Goal: Transaction & Acquisition: Purchase product/service

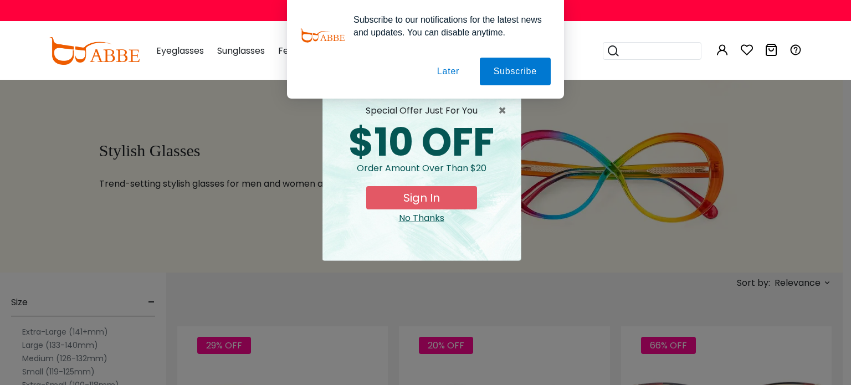
click at [0, 0] on button "Later" at bounding box center [0, 0] width 0 height 0
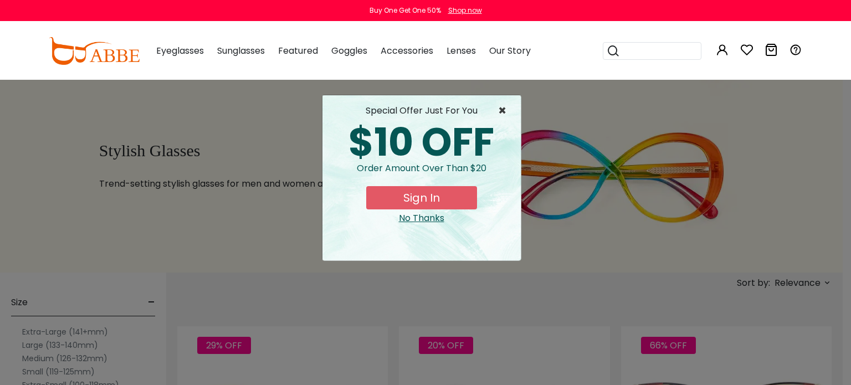
click at [501, 107] on span "×" at bounding box center [505, 110] width 14 height 13
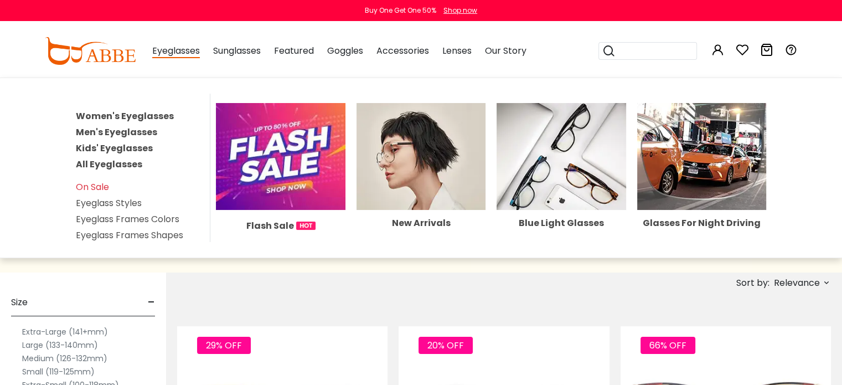
click at [131, 132] on link "Men's Eyeglasses" at bounding box center [116, 132] width 81 height 13
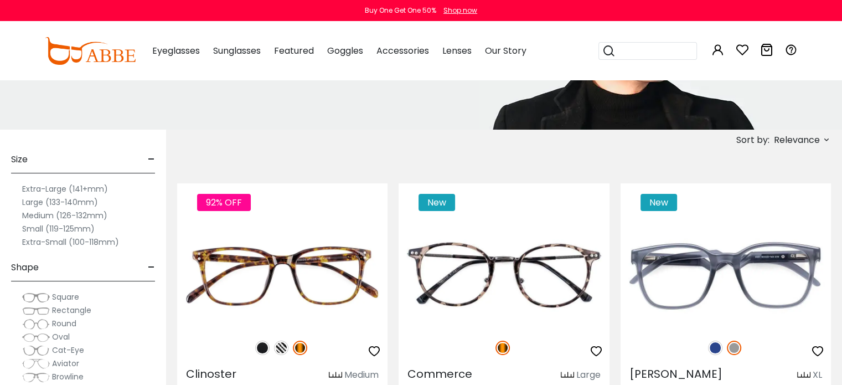
scroll to position [144, 0]
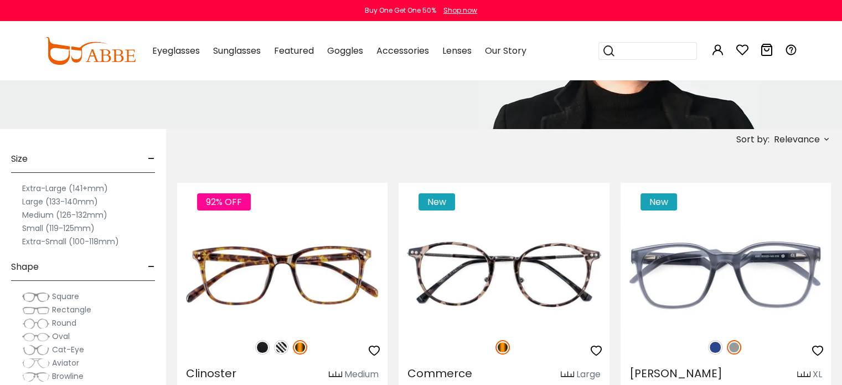
click at [38, 218] on label "Medium (126-132mm)" at bounding box center [64, 214] width 85 height 13
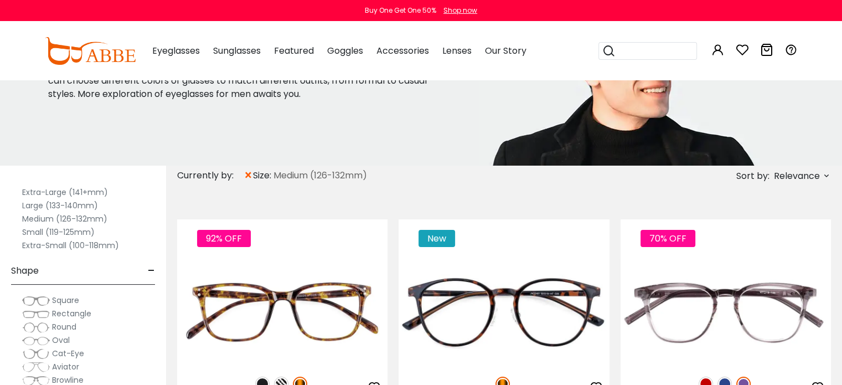
scroll to position [55, 0]
click at [39, 217] on label "Medium (126-132mm)" at bounding box center [64, 218] width 85 height 13
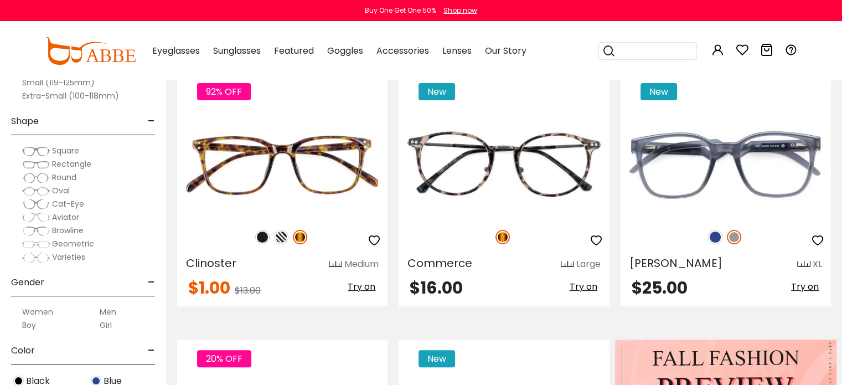
scroll to position [255, 0]
click at [66, 173] on span "Round" at bounding box center [64, 177] width 24 height 11
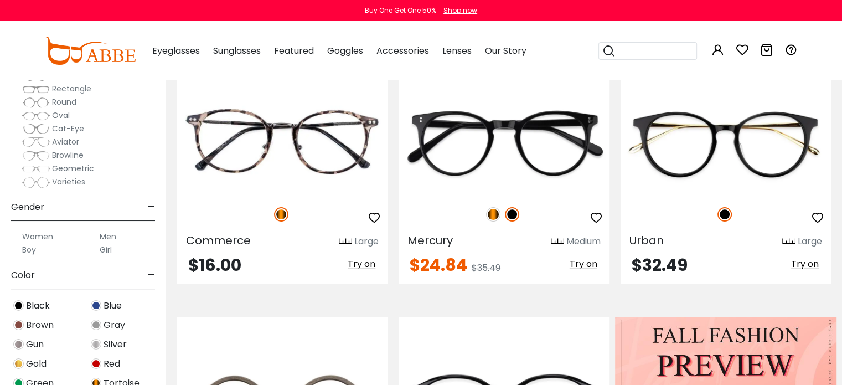
scroll to position [99, 0]
click at [109, 232] on label "Men" at bounding box center [108, 235] width 17 height 13
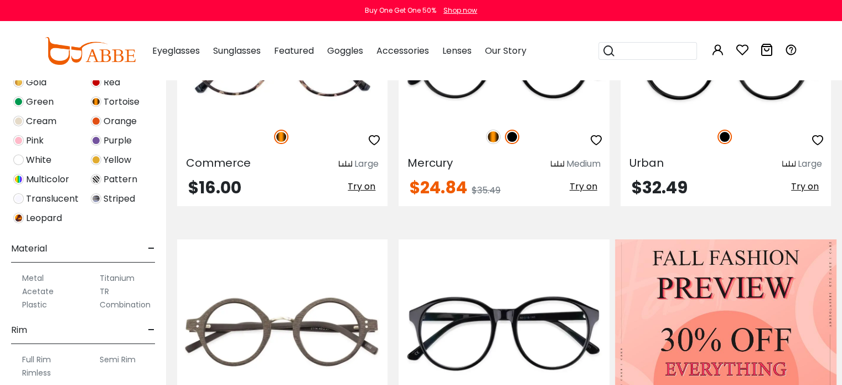
scroll to position [380, 0]
click at [47, 289] on label "Acetate" at bounding box center [38, 290] width 32 height 13
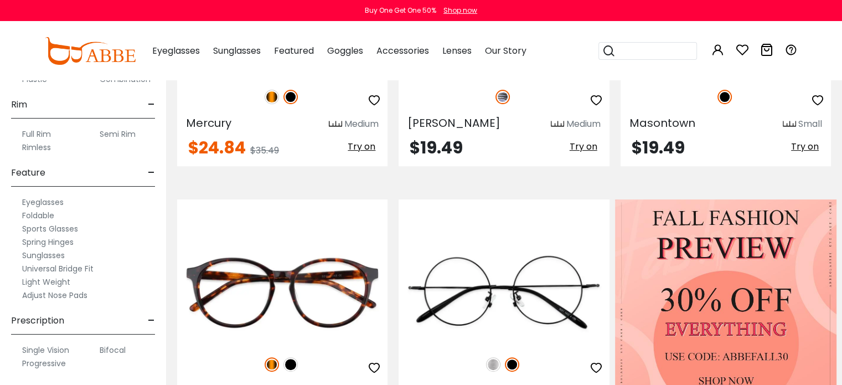
scroll to position [396, 0]
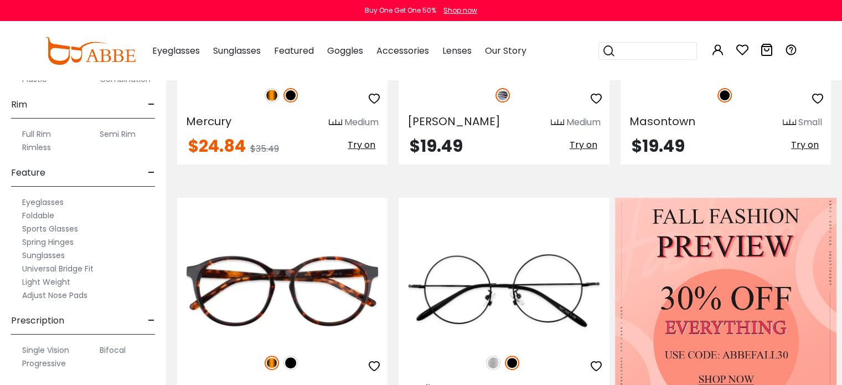
click at [55, 359] on label "Progressive" at bounding box center [44, 363] width 44 height 13
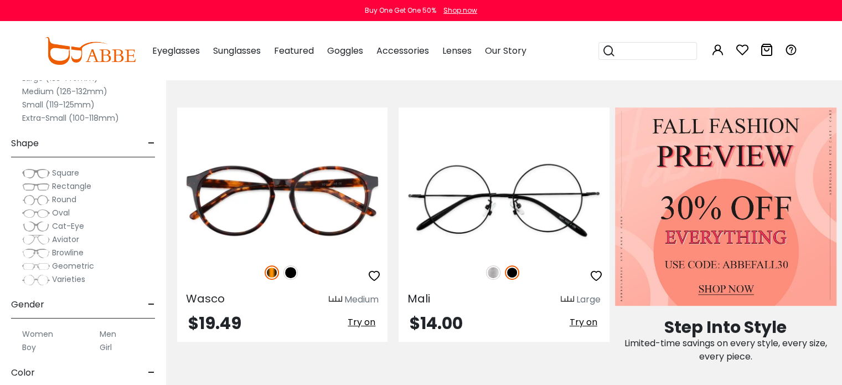
scroll to position [487, 0]
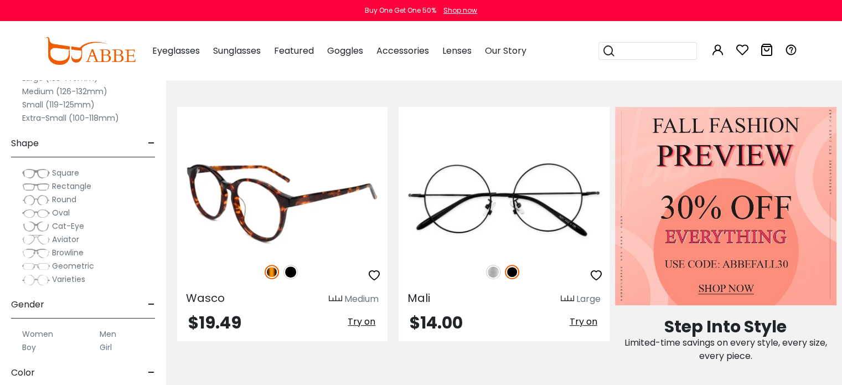
click at [267, 194] on img at bounding box center [282, 199] width 210 height 105
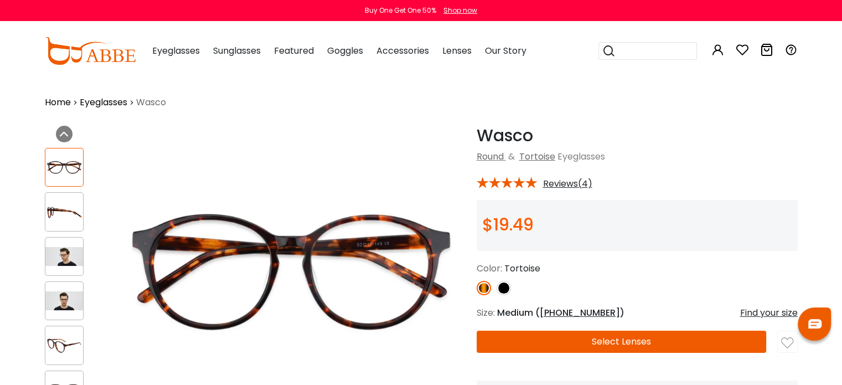
click at [611, 338] on button "Select Lenses" at bounding box center [622, 342] width 290 height 22
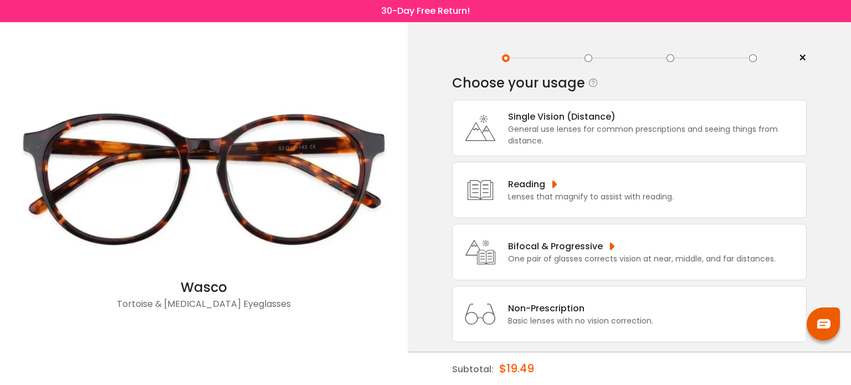
click at [562, 248] on div "Bifocal & Progressive" at bounding box center [641, 246] width 267 height 14
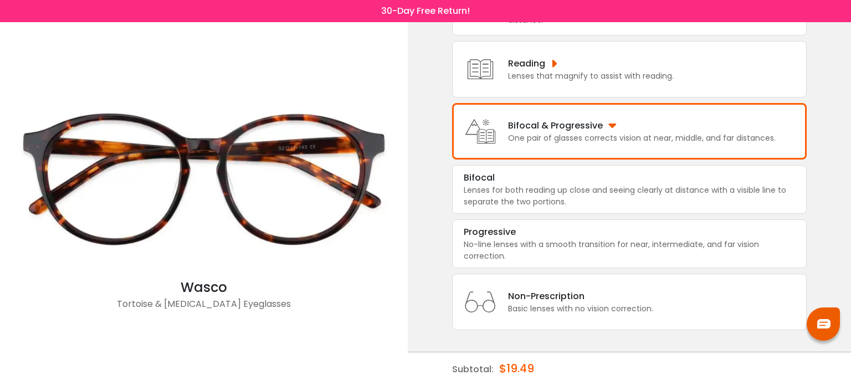
scroll to position [121, 0]
click at [559, 130] on div "Bifocal & Progressive" at bounding box center [641, 125] width 267 height 14
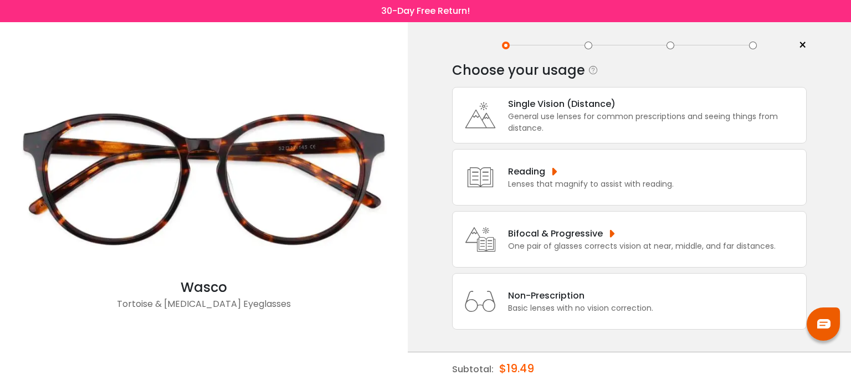
click at [563, 239] on div "Bifocal & Progressive" at bounding box center [641, 233] width 267 height 14
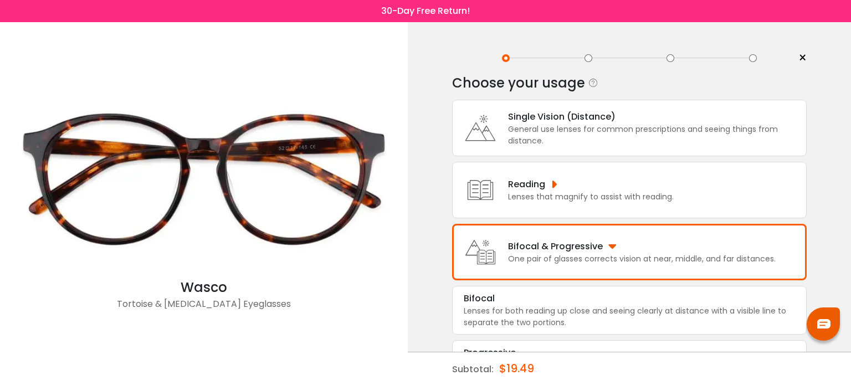
scroll to position [121, 0]
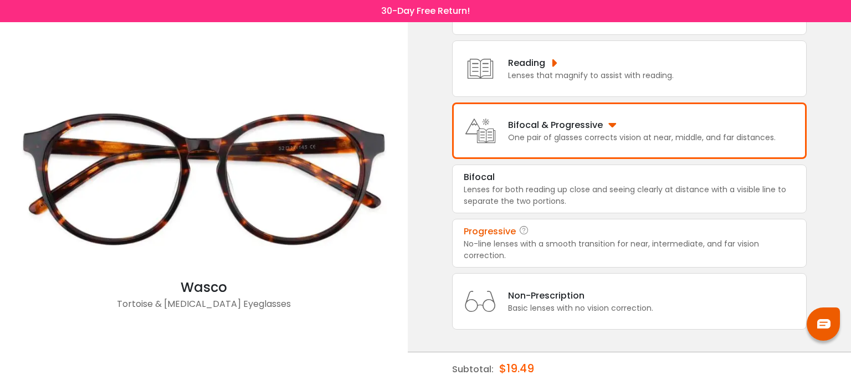
click at [522, 246] on div "No-line lenses with a smooth transition for near, intermediate, and far vision …" at bounding box center [629, 249] width 331 height 23
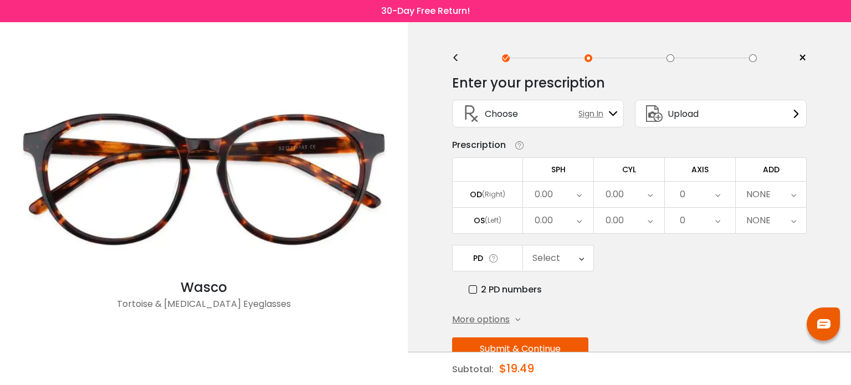
scroll to position [0, 0]
click at [577, 188] on icon at bounding box center [578, 194] width 5 height 25
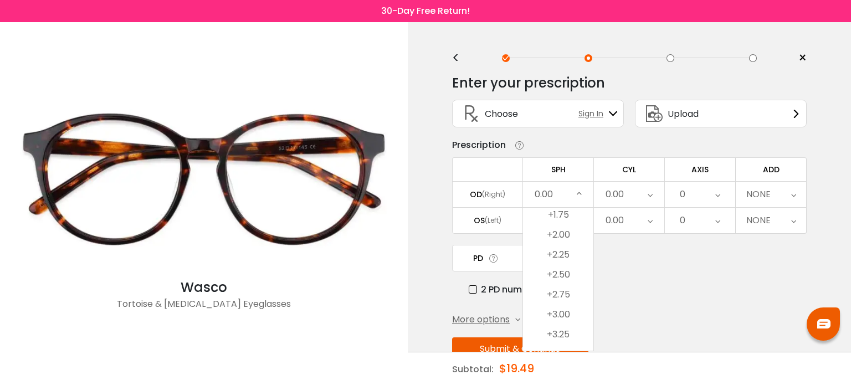
scroll to position [1759, 0]
click at [565, 310] on li "+3.00" at bounding box center [558, 313] width 70 height 20
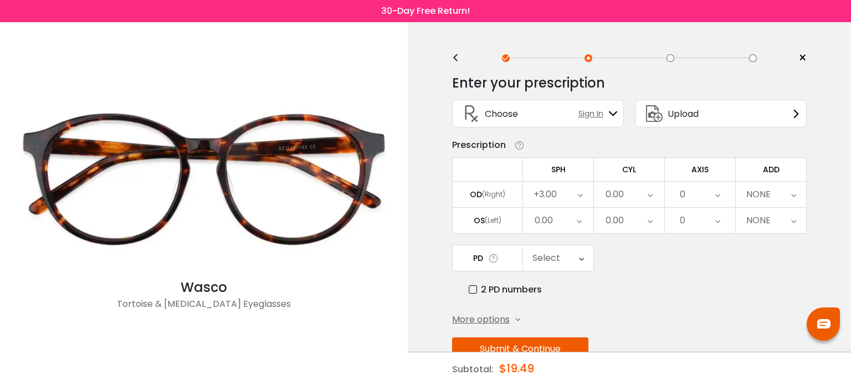
click at [642, 191] on div "0.00" at bounding box center [629, 194] width 70 height 25
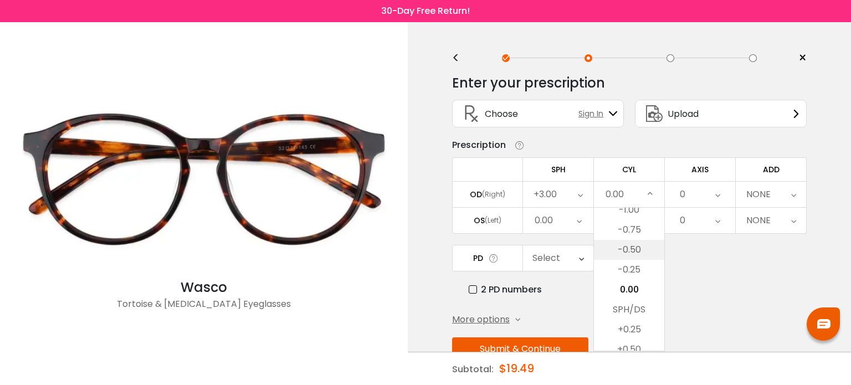
click at [632, 244] on li "-0.50" at bounding box center [629, 250] width 70 height 20
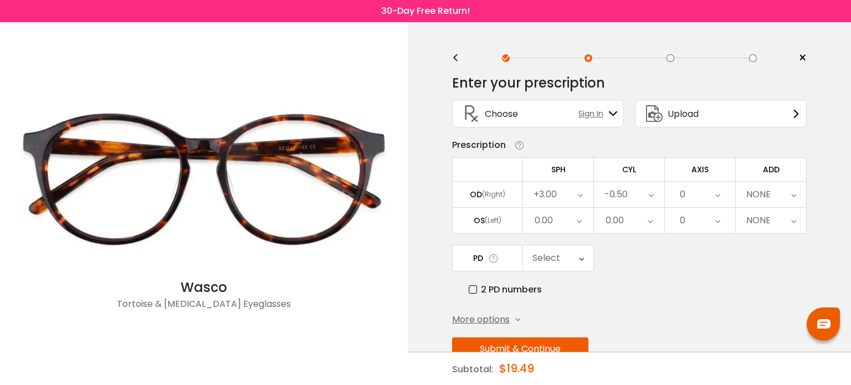
click at [711, 186] on div "0" at bounding box center [700, 194] width 70 height 25
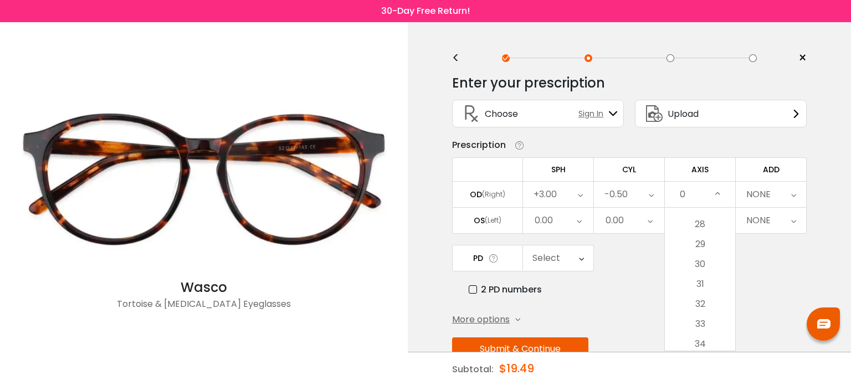
scroll to position [552, 0]
click at [698, 265] on li "30" at bounding box center [700, 264] width 70 height 20
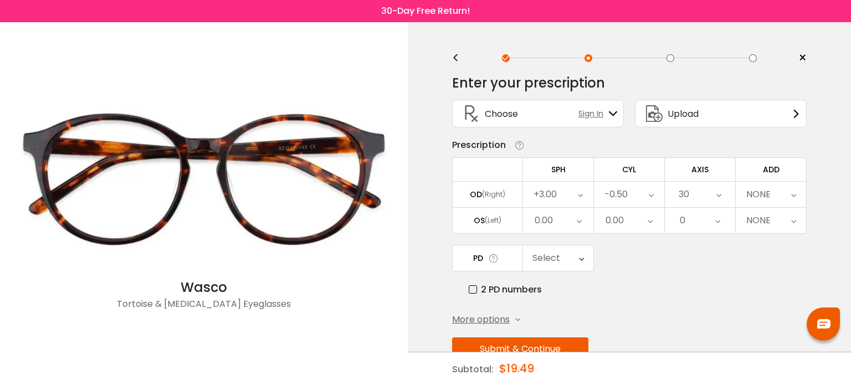
click at [787, 197] on div "NONE" at bounding box center [770, 194] width 70 height 25
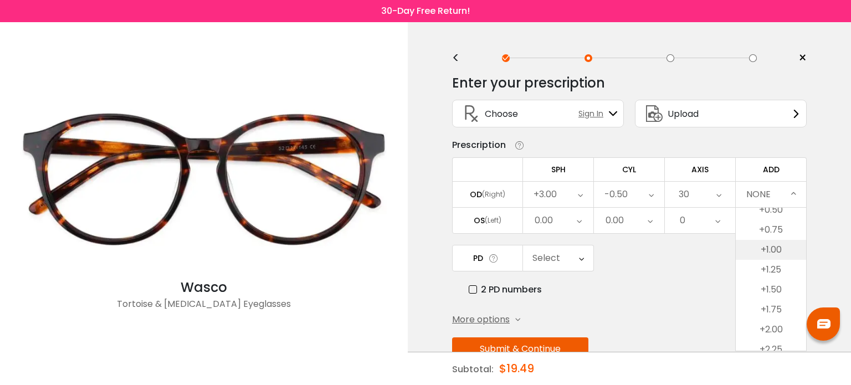
scroll to position [28, 0]
click at [769, 306] on li "+1.75" at bounding box center [770, 309] width 70 height 20
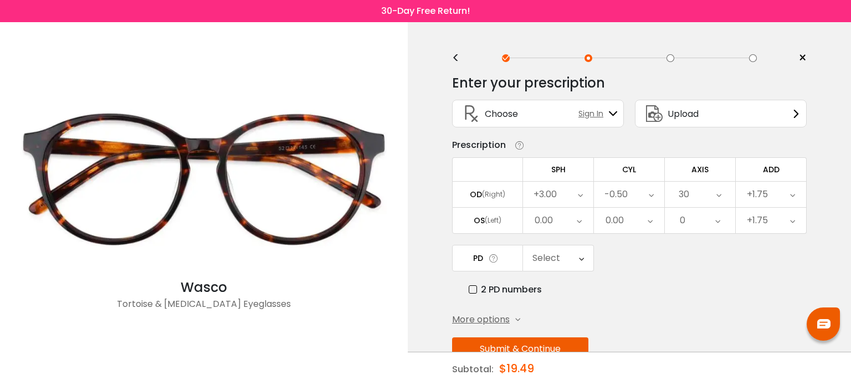
click at [581, 212] on icon at bounding box center [578, 220] width 5 height 25
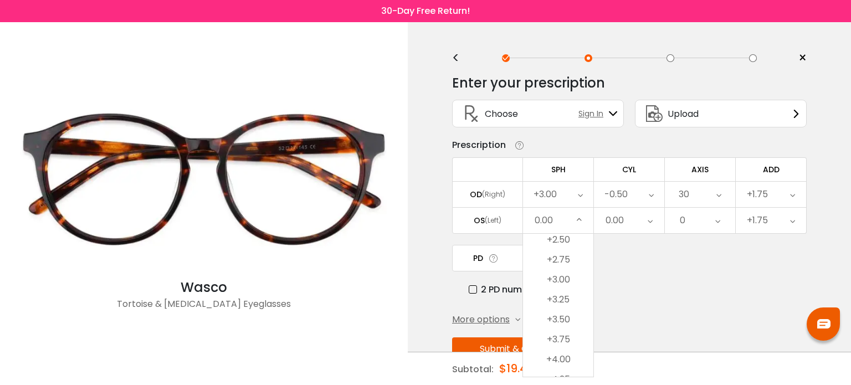
scroll to position [1819, 0]
click at [559, 311] on li "+3.50" at bounding box center [558, 319] width 70 height 20
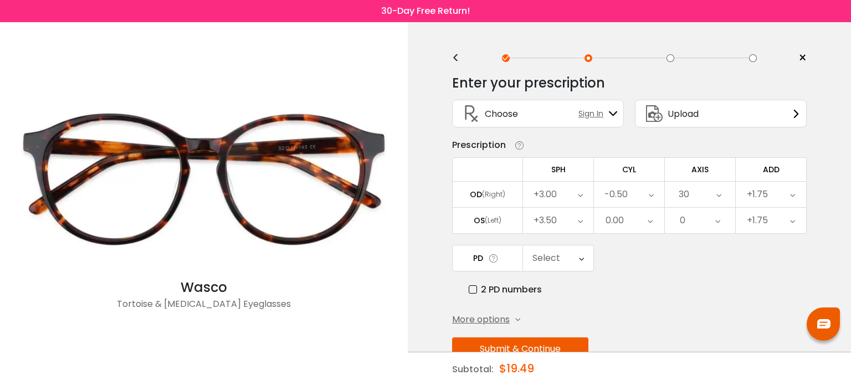
click at [625, 214] on div "0.00" at bounding box center [629, 220] width 70 height 25
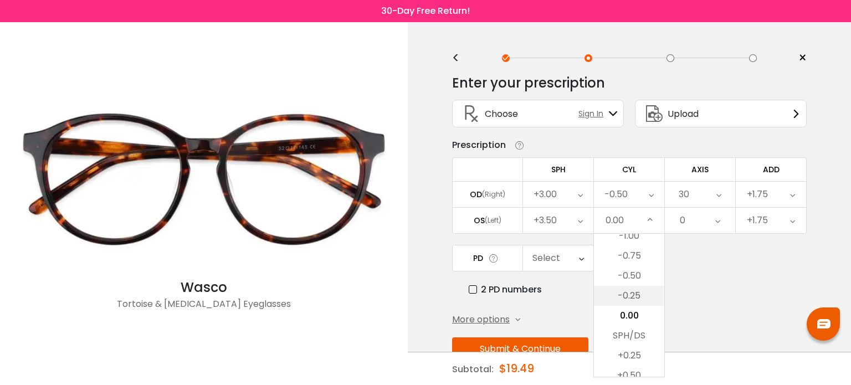
click at [635, 290] on li "-0.25" at bounding box center [629, 296] width 70 height 20
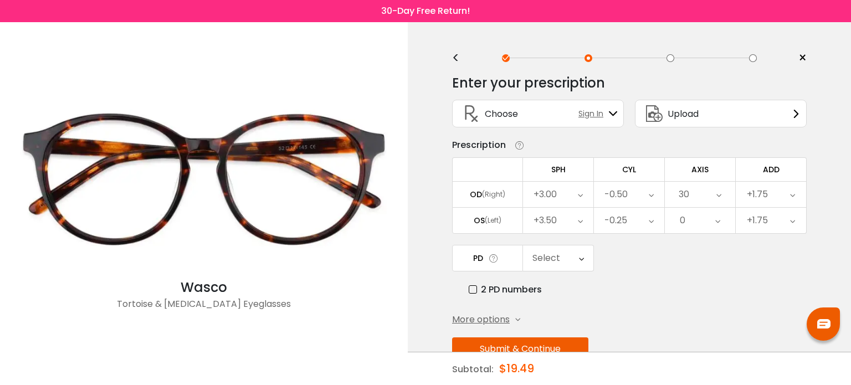
click at [693, 211] on div "0" at bounding box center [700, 220] width 70 height 25
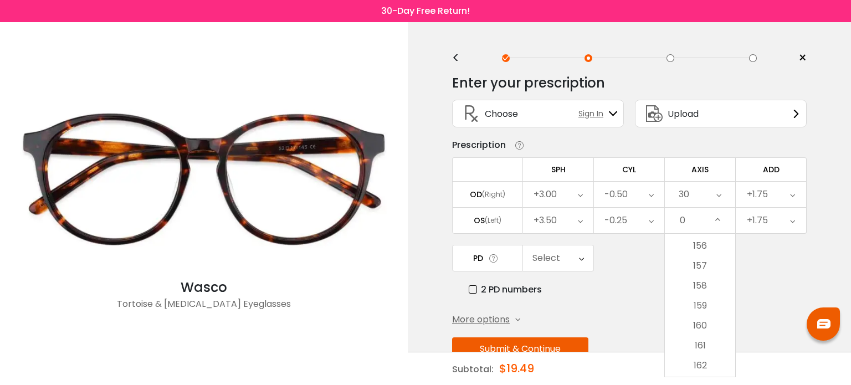
scroll to position [3107, 0]
click at [698, 289] on li "158" at bounding box center [700, 286] width 70 height 20
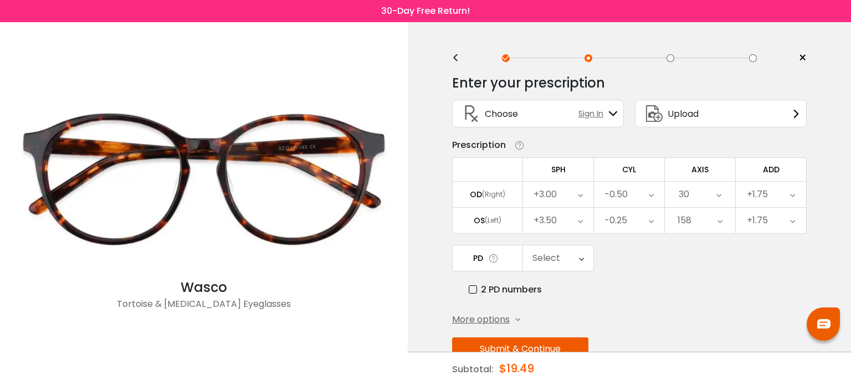
click at [682, 306] on div "Enter your prescription SPH (Sphere) Lens strength needed to correct your visio…" at bounding box center [629, 240] width 354 height 349
click at [579, 254] on icon at bounding box center [581, 257] width 5 height 25
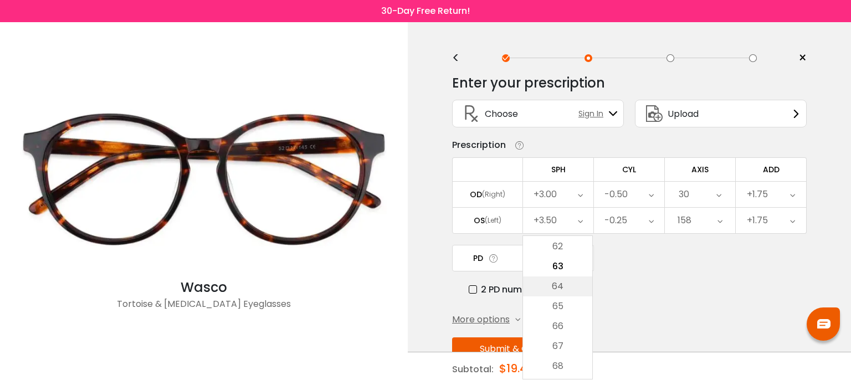
scroll to position [319, 0]
click at [565, 265] on li "63" at bounding box center [557, 266] width 69 height 20
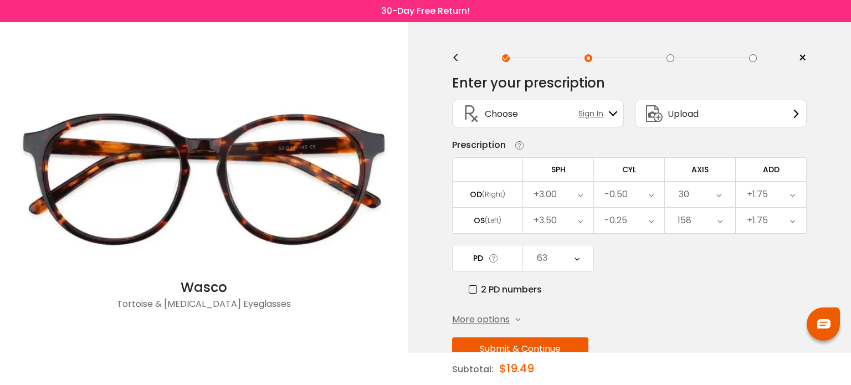
click at [684, 290] on div "2 PD numbers" at bounding box center [638, 289] width 338 height 14
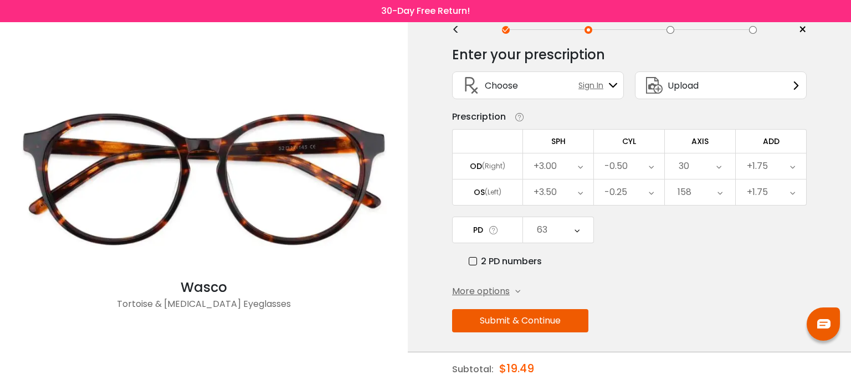
click at [518, 289] on icon at bounding box center [517, 291] width 5 height 5
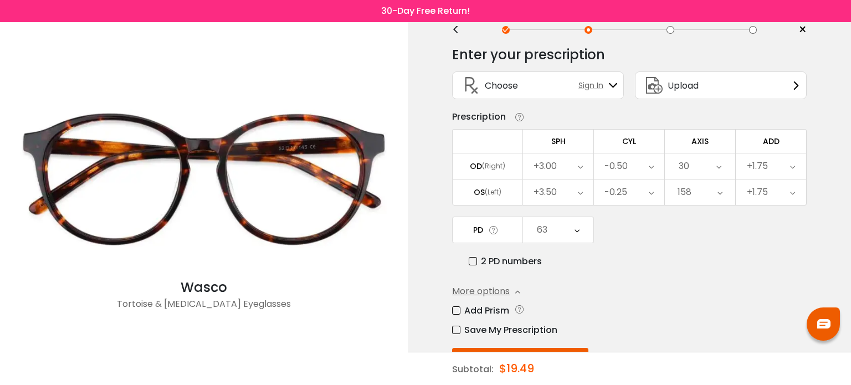
scroll to position [66, 0]
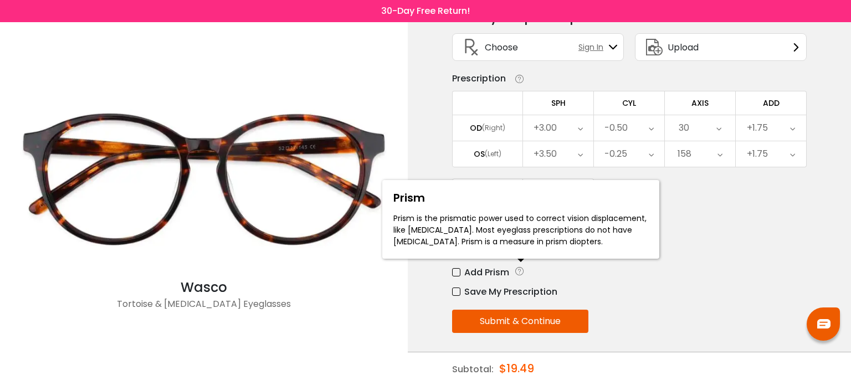
click at [521, 267] on icon at bounding box center [519, 271] width 11 height 12
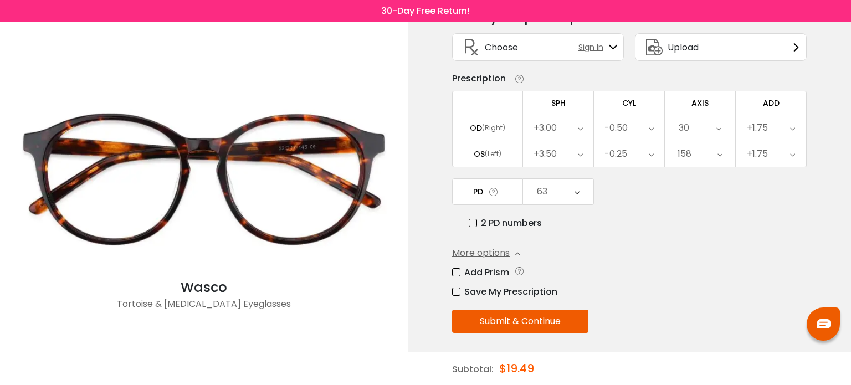
click at [645, 287] on div "Save My Prescription" at bounding box center [629, 292] width 354 height 14
click at [454, 285] on label "Save My Prescription" at bounding box center [504, 292] width 105 height 14
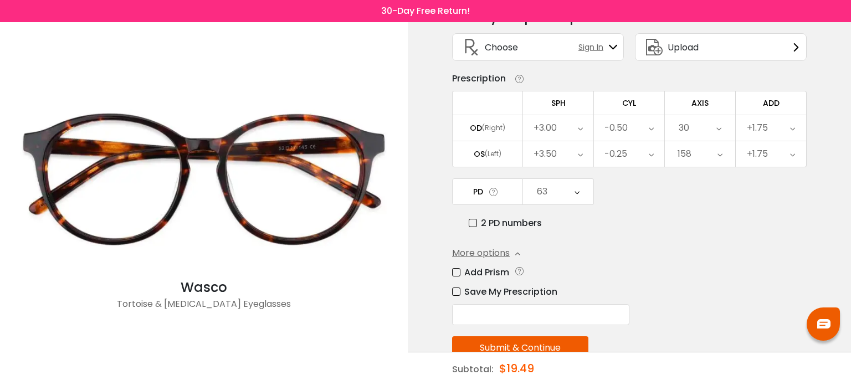
click at [454, 285] on label "Save My Prescription" at bounding box center [504, 292] width 105 height 14
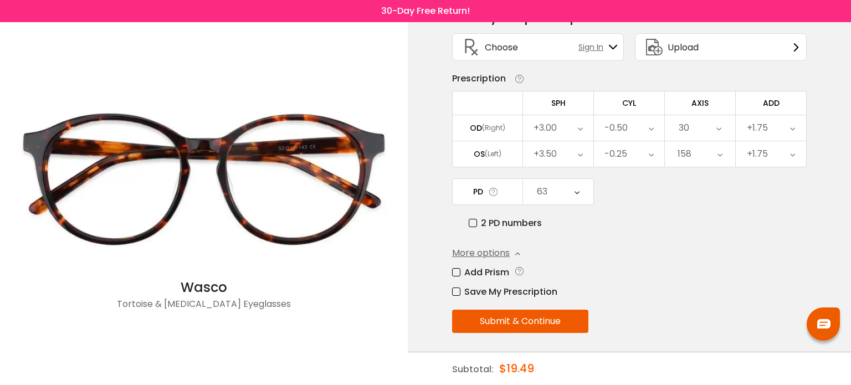
click at [452, 287] on label "Save My Prescription" at bounding box center [504, 292] width 105 height 14
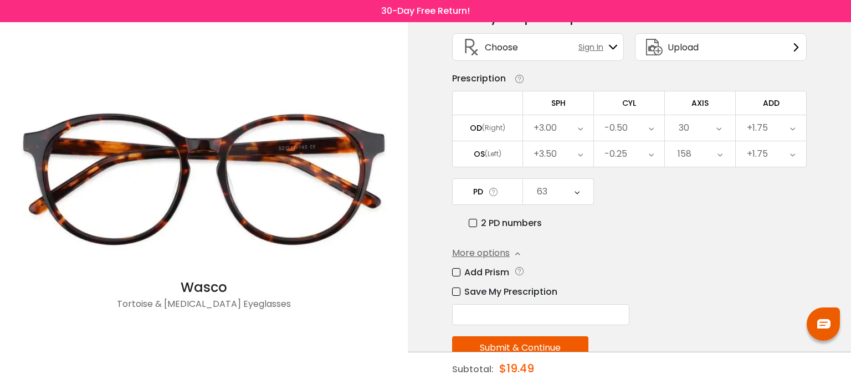
click at [471, 317] on input "text" at bounding box center [540, 314] width 177 height 21
type input "*"
click at [509, 344] on button "Submit & Continue" at bounding box center [520, 347] width 136 height 23
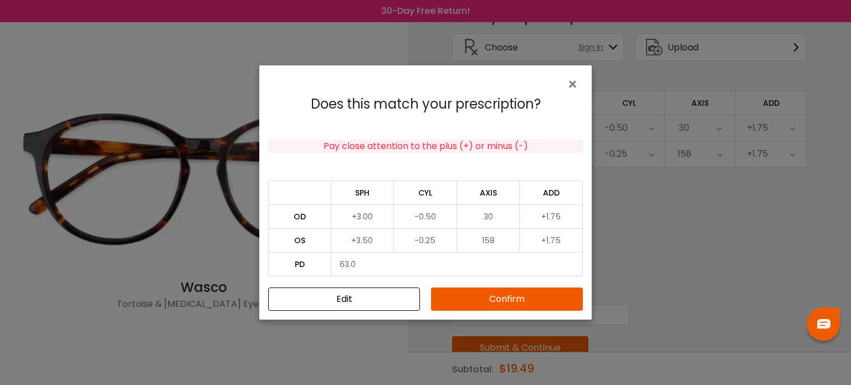
click at [341, 300] on button "Edit" at bounding box center [344, 298] width 152 height 23
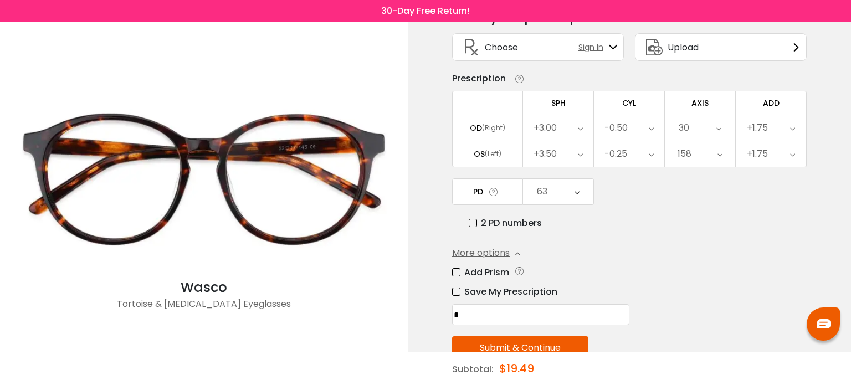
click at [563, 156] on div "+3.50" at bounding box center [558, 153] width 70 height 25
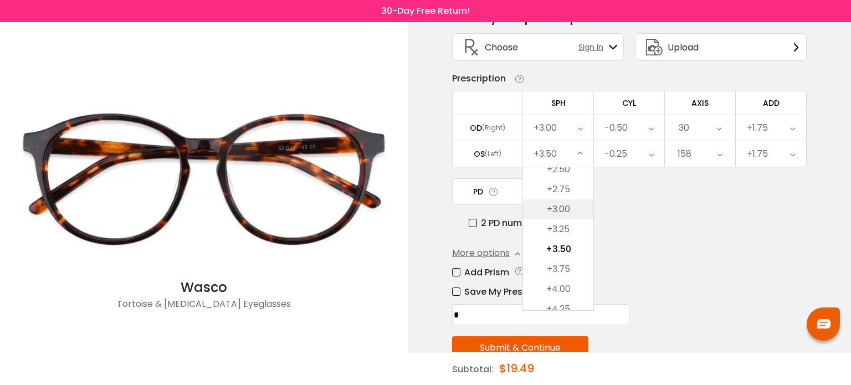
click at [567, 203] on li "+3.00" at bounding box center [558, 209] width 70 height 20
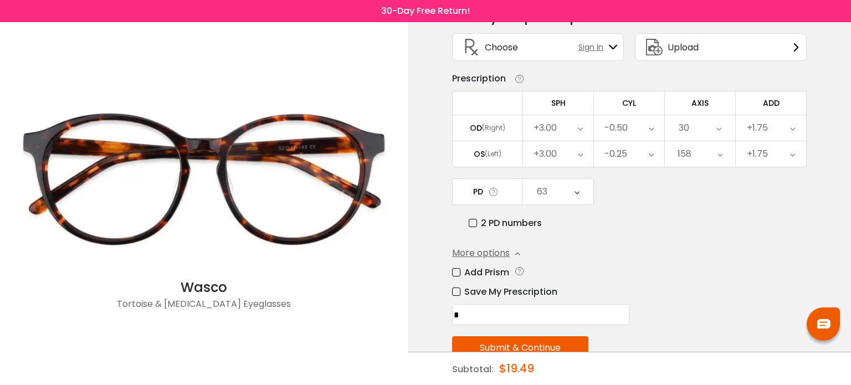
click at [644, 207] on div "PD 63 Cancel PD Save 46 47 48 49 50 51 52 53 54 55 56 57 58 59 60 61 62 63 64 6…" at bounding box center [629, 204] width 354 height 52
click at [541, 341] on button "Submit & Continue" at bounding box center [520, 347] width 136 height 23
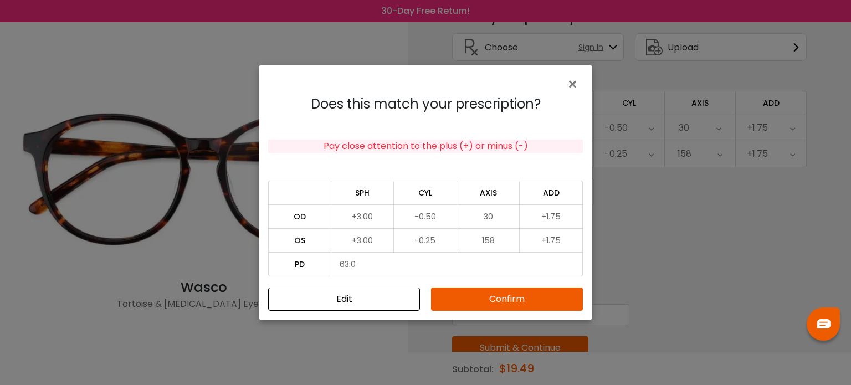
click at [518, 298] on button "Confirm" at bounding box center [507, 298] width 152 height 23
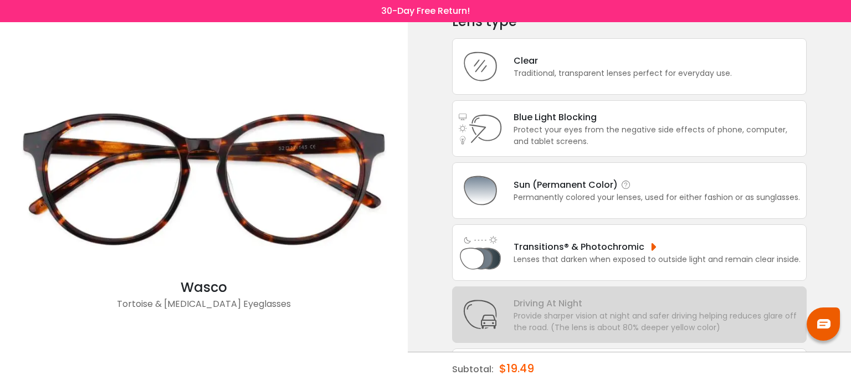
scroll to position [62, 0]
click at [582, 261] on div "Lenses that darken when exposed to outside light and remain clear inside." at bounding box center [656, 259] width 287 height 12
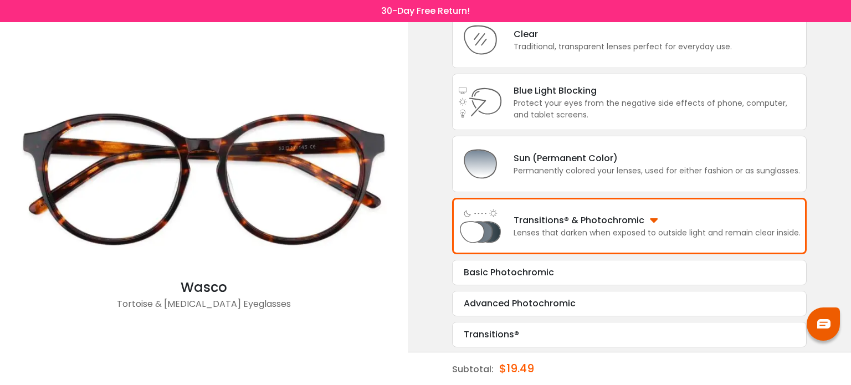
scroll to position [218, 0]
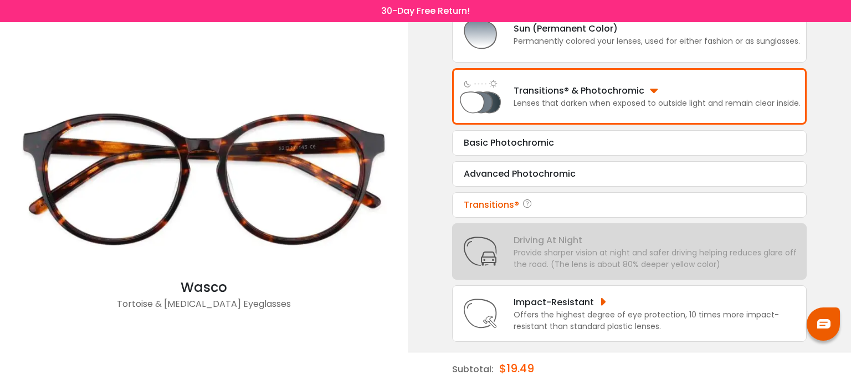
click at [486, 206] on div "Transitions®" at bounding box center [629, 204] width 331 height 13
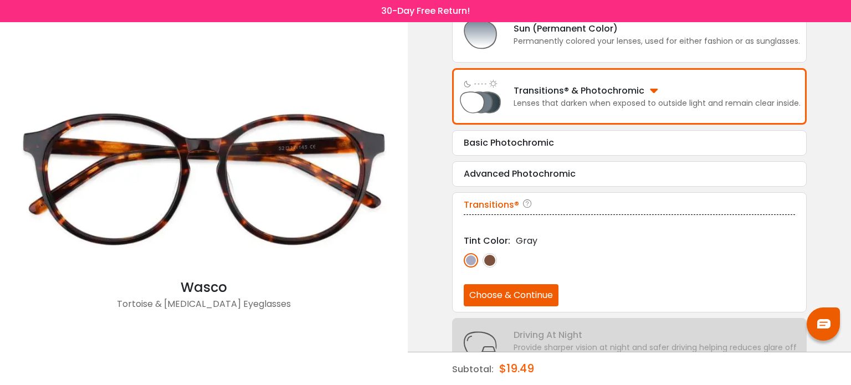
click at [487, 257] on img at bounding box center [489, 260] width 14 height 14
click at [516, 293] on button "Choose & Continue" at bounding box center [511, 295] width 95 height 22
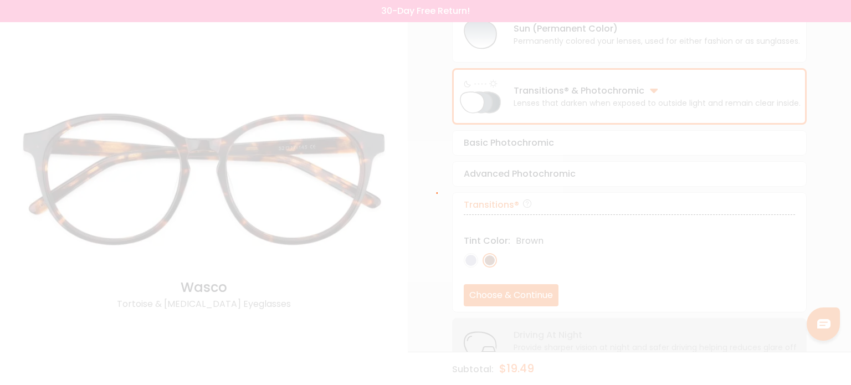
scroll to position [0, 0]
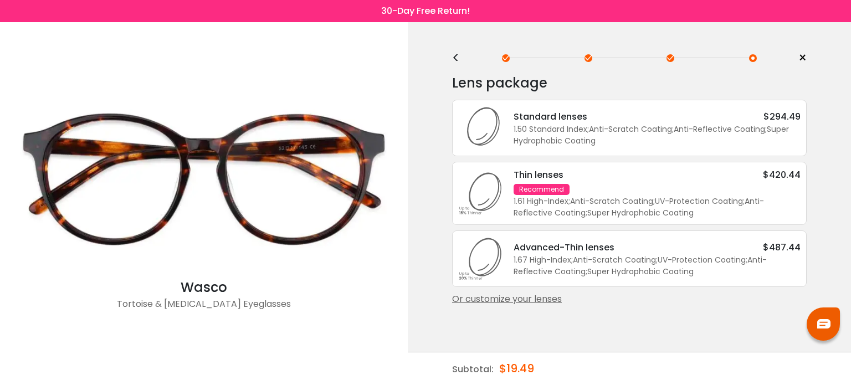
click at [568, 122] on div "Standard lenses" at bounding box center [550, 117] width 74 height 14
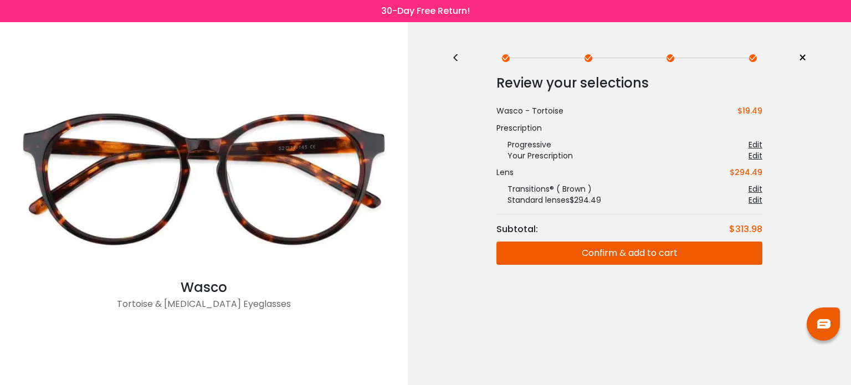
click at [801, 54] on span "×" at bounding box center [802, 58] width 8 height 17
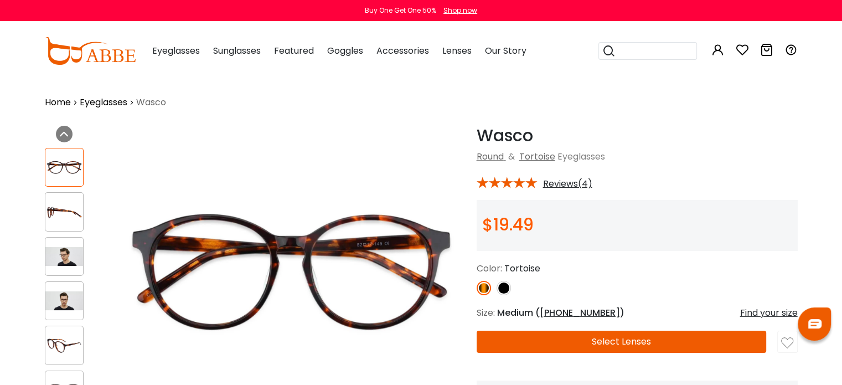
click at [766, 312] on div "Find your size" at bounding box center [769, 312] width 58 height 13
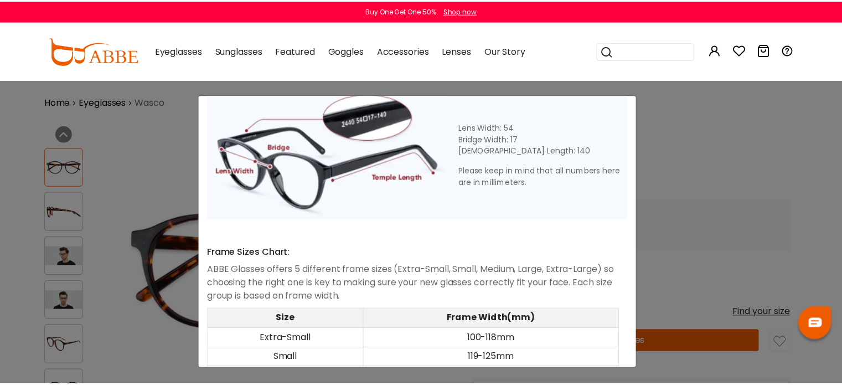
scroll to position [551, 0]
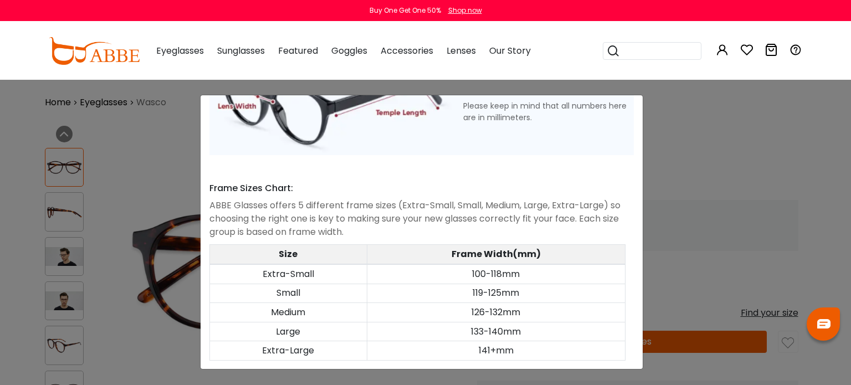
click at [743, 192] on div "Size Guide × A Skill For Finding Suitable Glasses Size: Use a Credit Card Place…" at bounding box center [425, 192] width 851 height 385
